Goal: Information Seeking & Learning: Learn about a topic

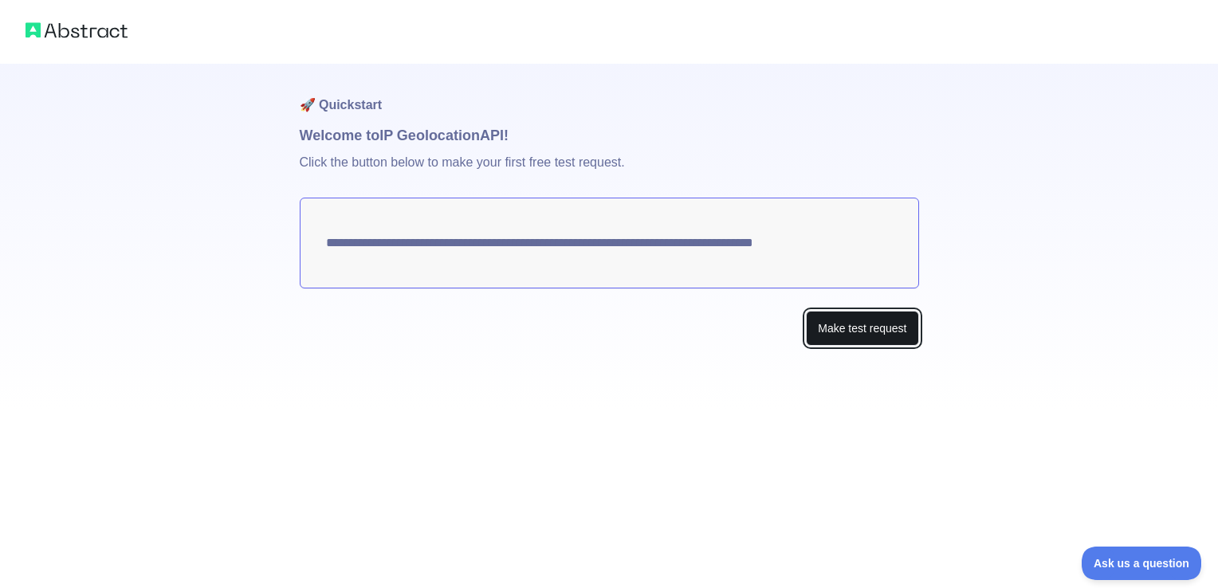
click at [853, 331] on button "Make test request" at bounding box center [862, 329] width 112 height 36
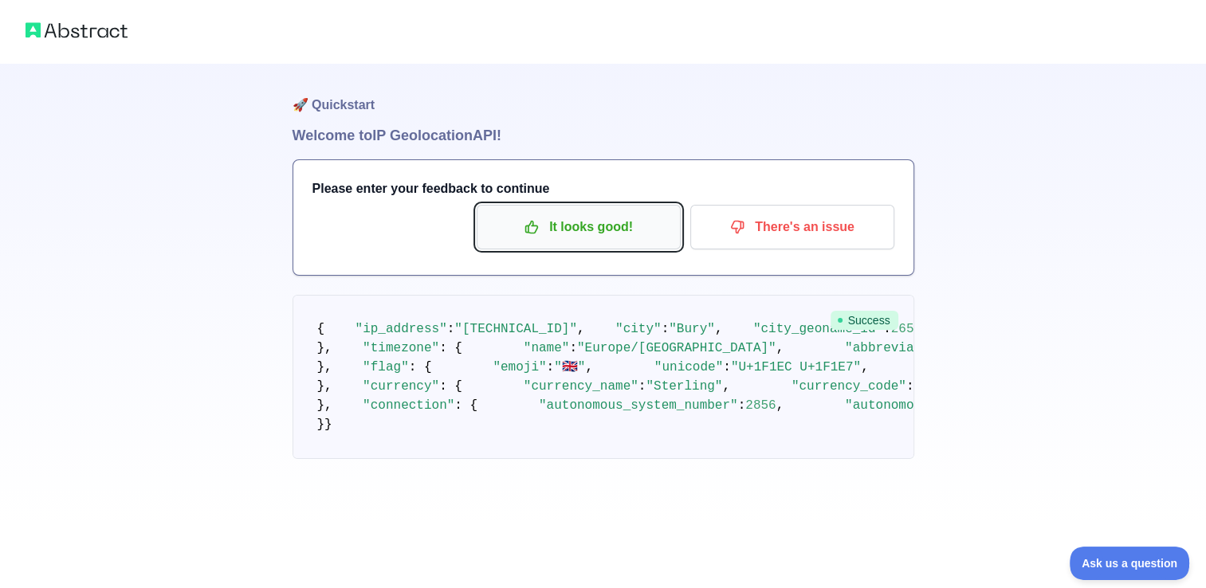
click at [580, 221] on p "It looks good!" at bounding box center [579, 227] width 180 height 27
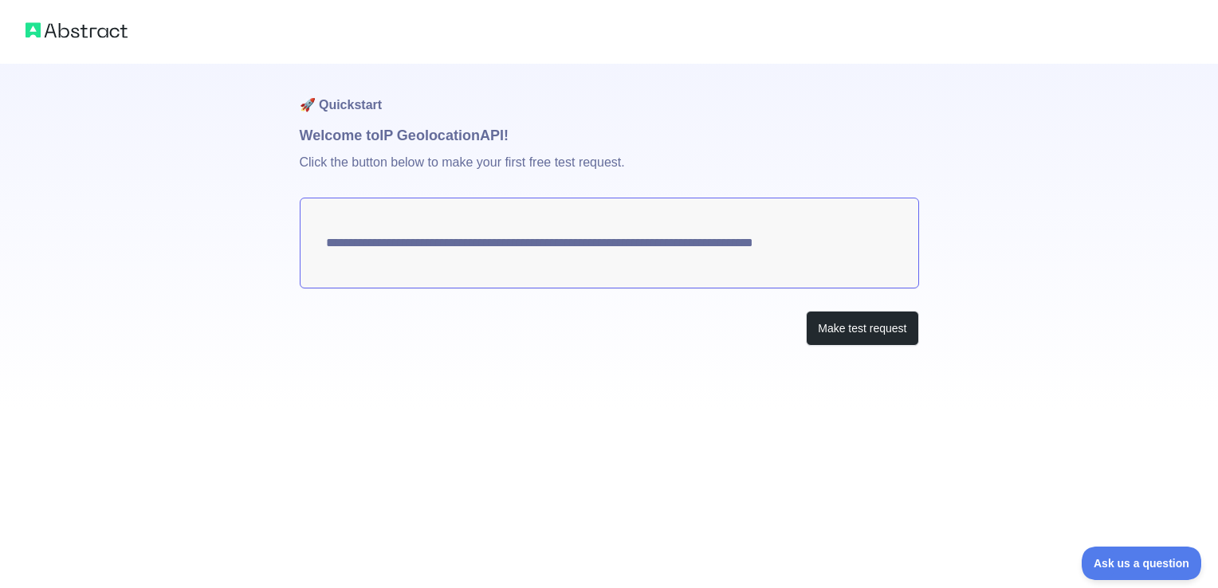
click at [462, 250] on textarea "**********" at bounding box center [609, 243] width 619 height 91
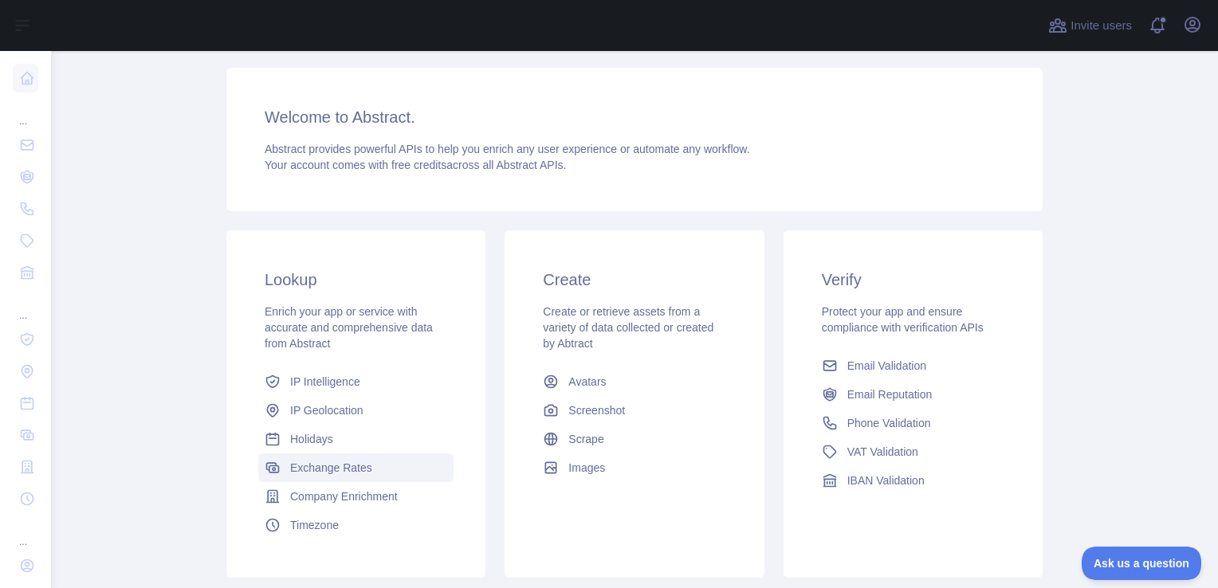
scroll to position [125, 0]
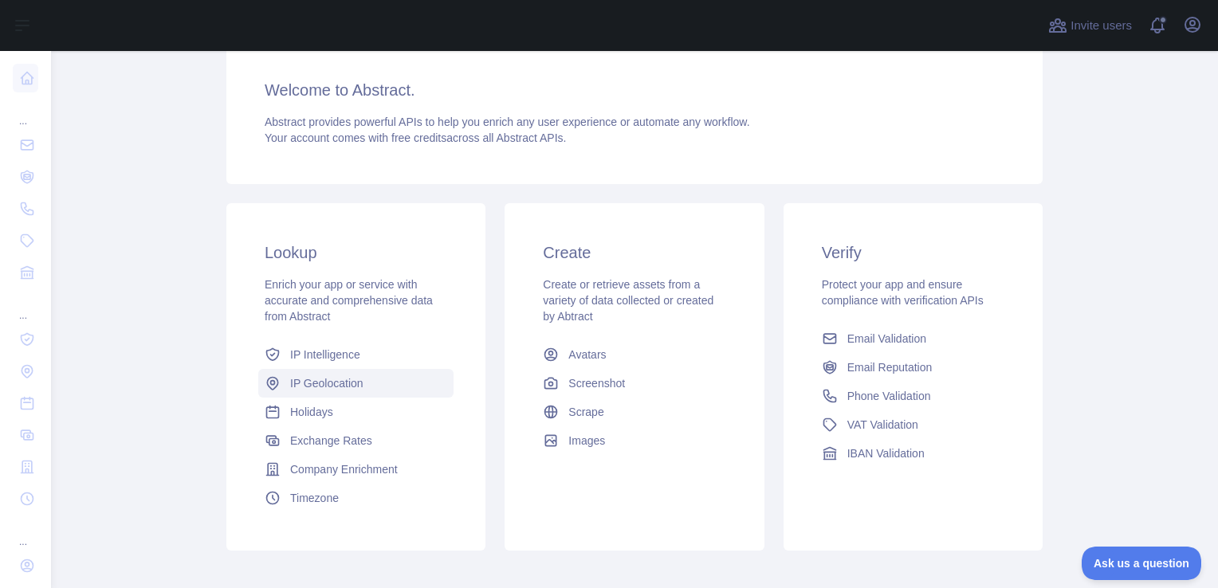
click at [317, 384] on span "IP Geolocation" at bounding box center [326, 383] width 73 height 16
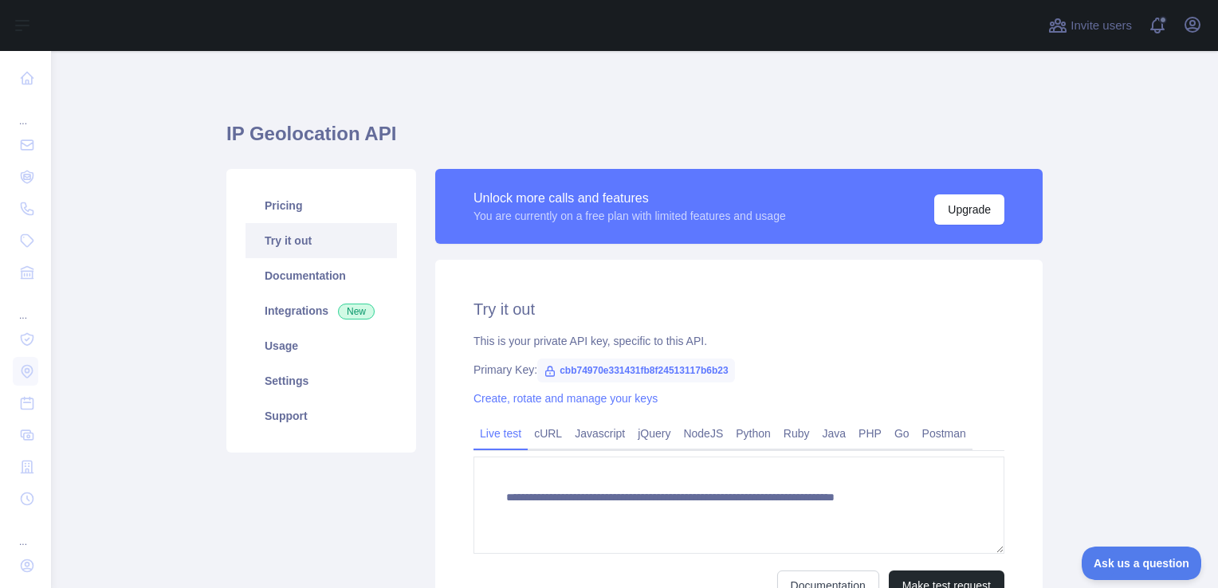
type textarea "**********"
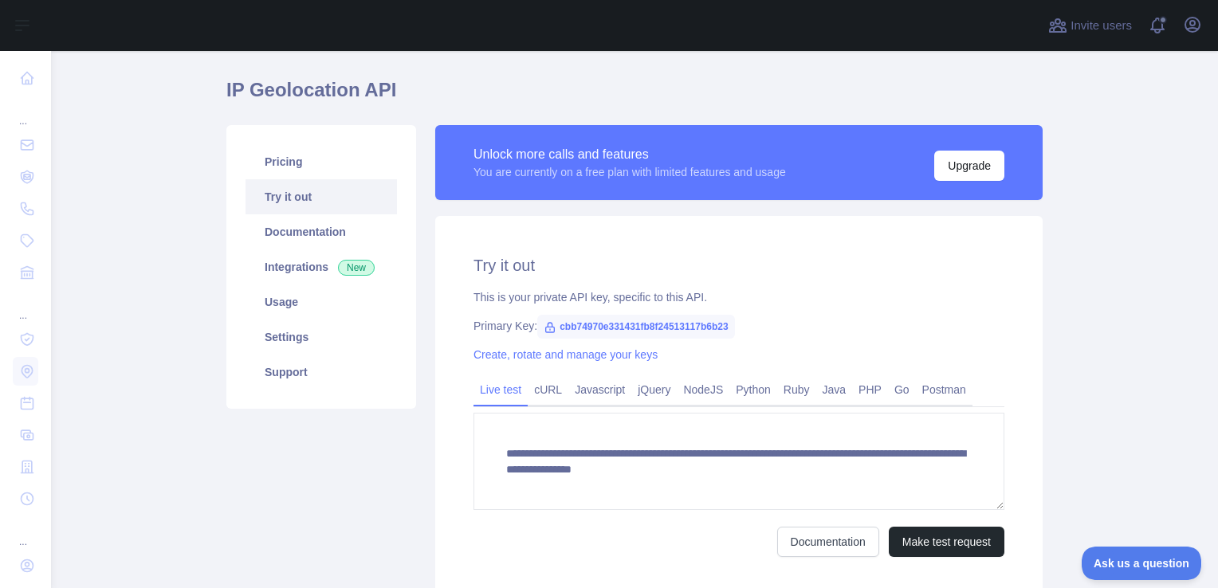
scroll to position [80, 0]
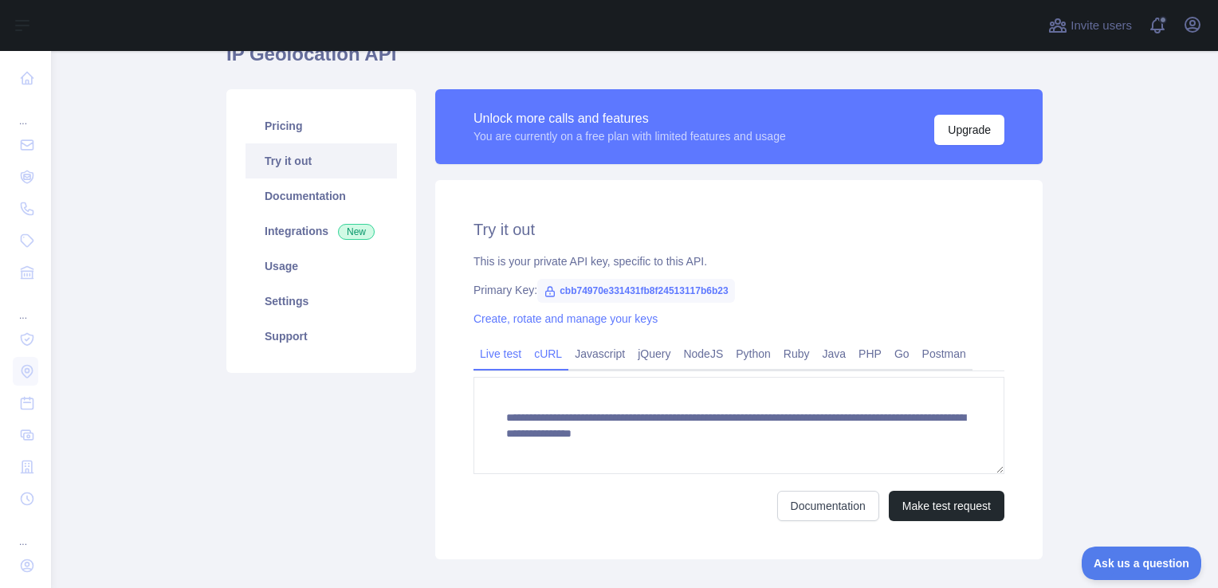
click at [538, 358] on link "cURL" at bounding box center [548, 354] width 41 height 26
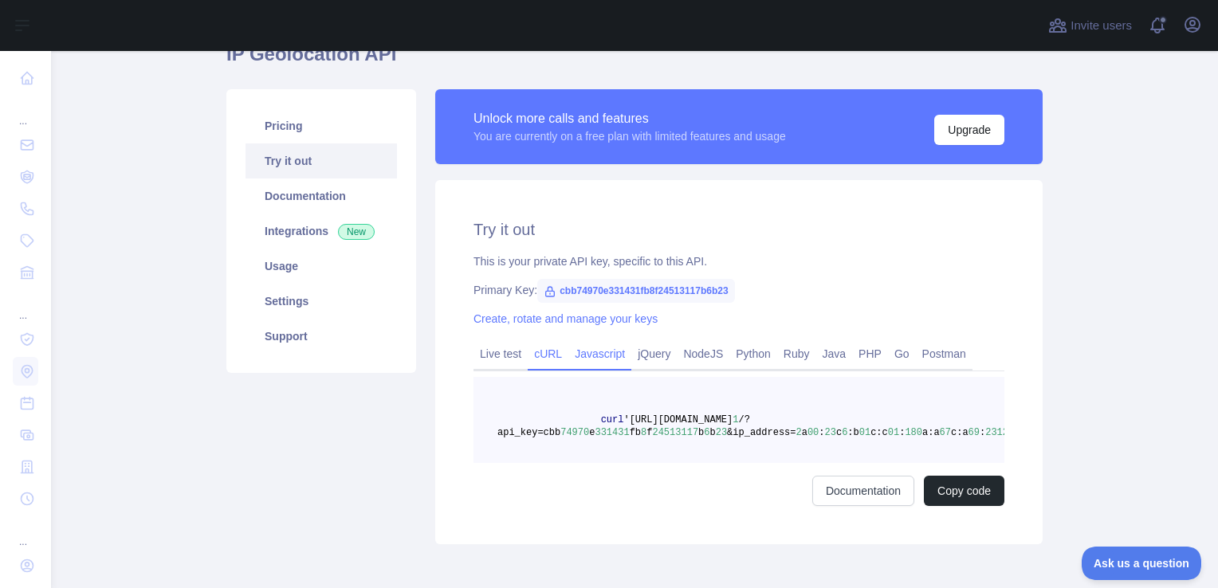
click at [576, 356] on link "Javascript" at bounding box center [599, 354] width 63 height 26
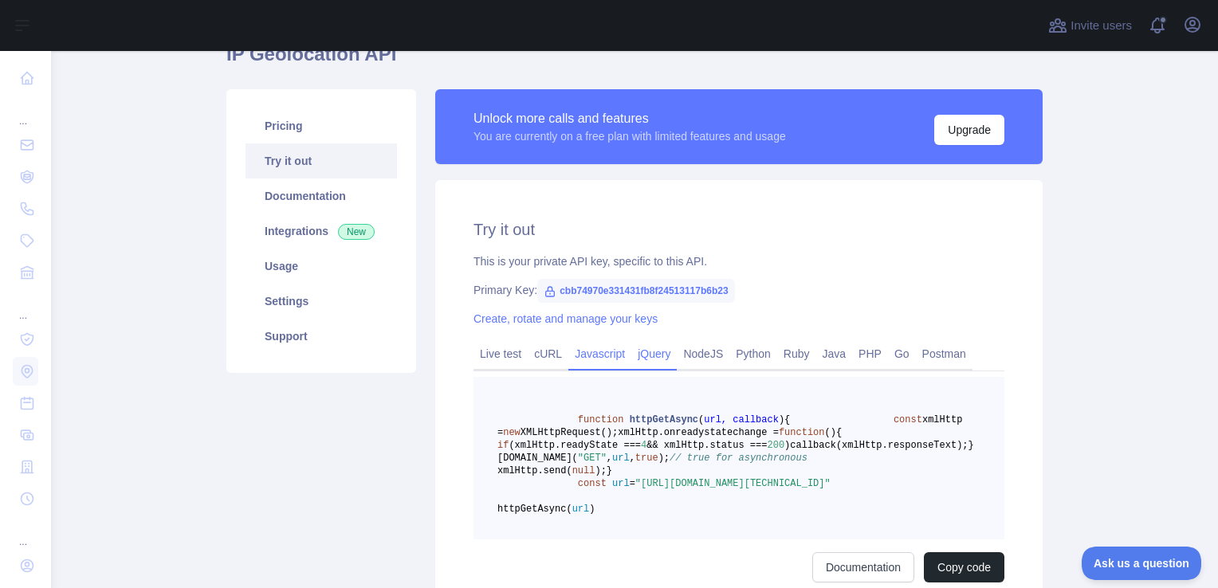
click at [647, 358] on link "jQuery" at bounding box center [653, 354] width 45 height 26
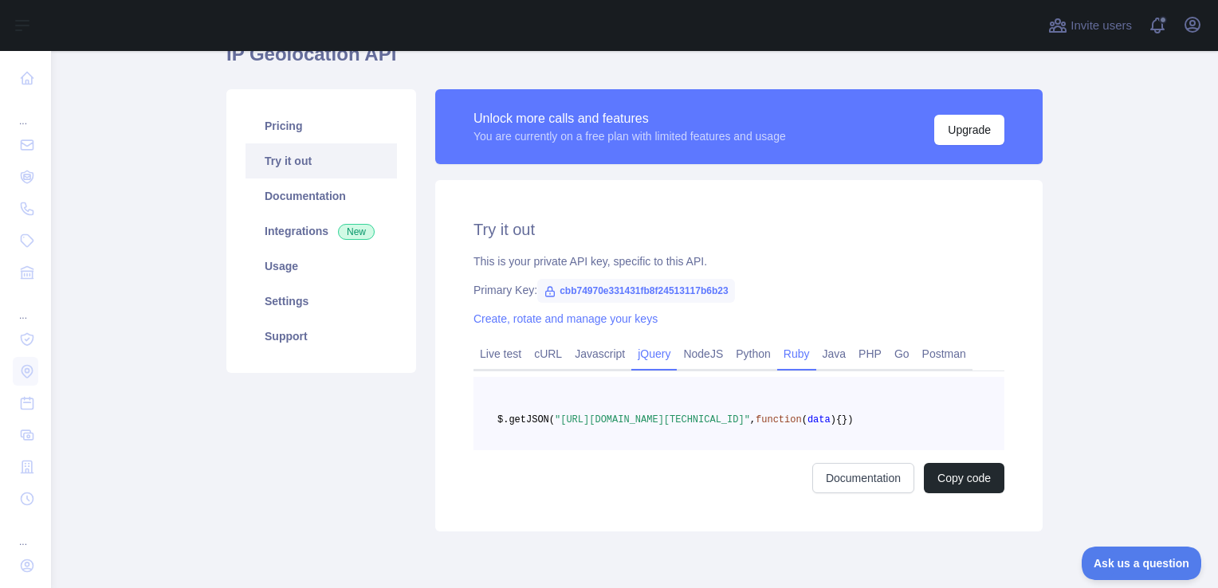
click at [788, 352] on link "Ruby" at bounding box center [796, 354] width 39 height 26
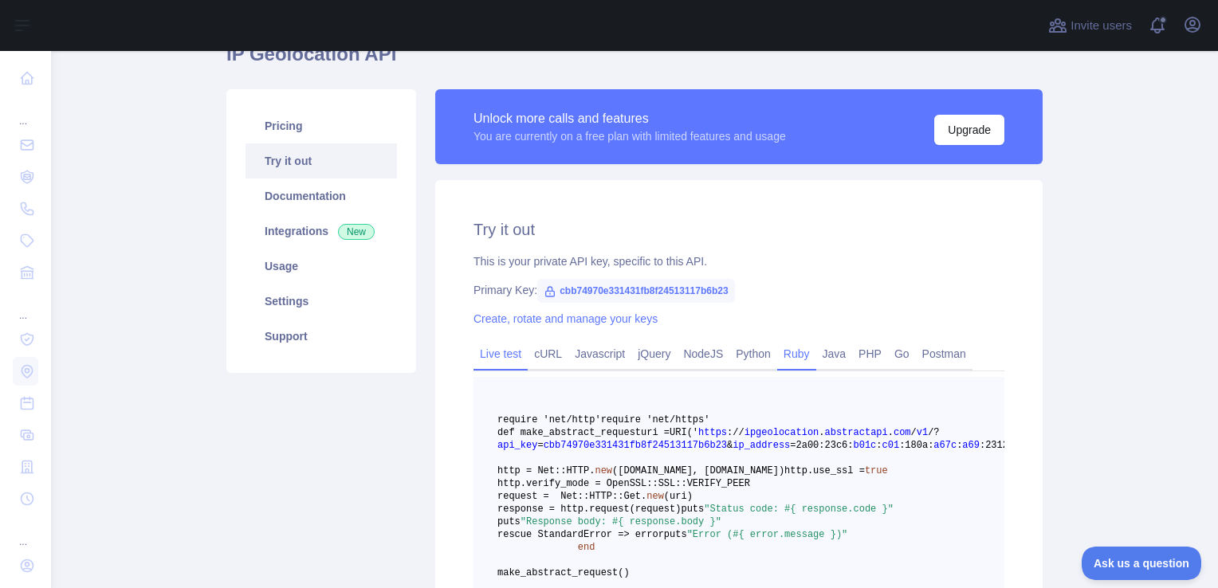
click at [497, 352] on link "Live test" at bounding box center [501, 354] width 54 height 26
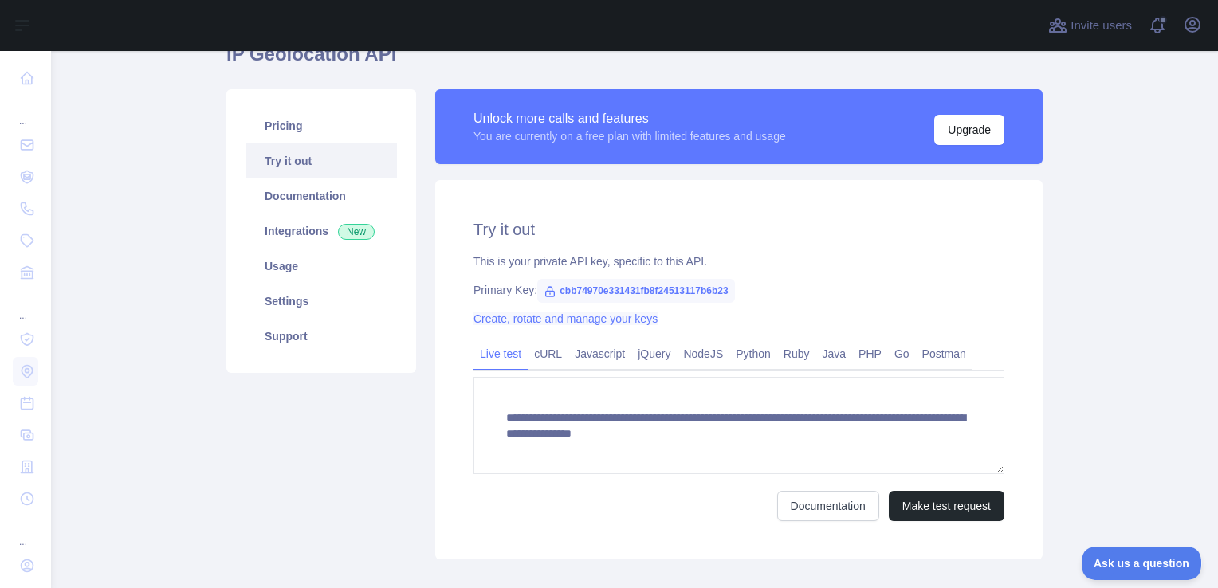
click at [548, 323] on link "Create, rotate and manage your keys" at bounding box center [566, 318] width 184 height 13
